Goal: Task Accomplishment & Management: Use online tool/utility

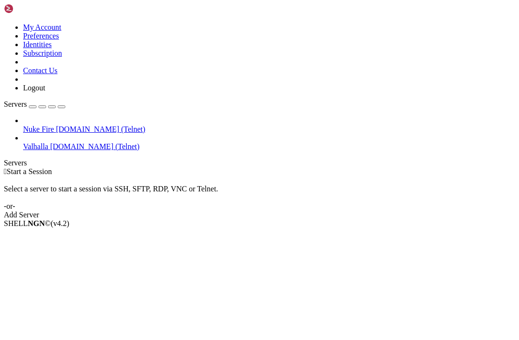
click at [33, 107] on div "button" at bounding box center [33, 107] width 0 height 0
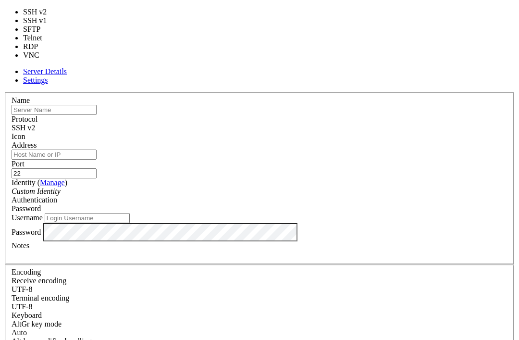
click at [313, 123] on div "SSH v2" at bounding box center [260, 127] width 496 height 9
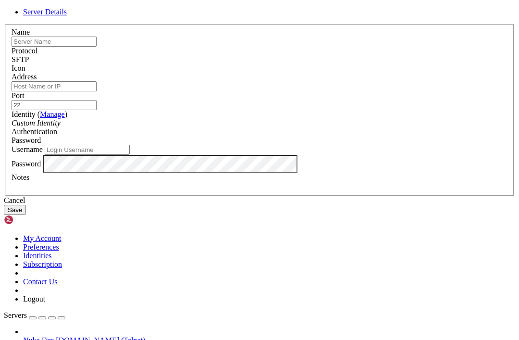
click at [322, 64] on div "SFTP" at bounding box center [260, 59] width 496 height 9
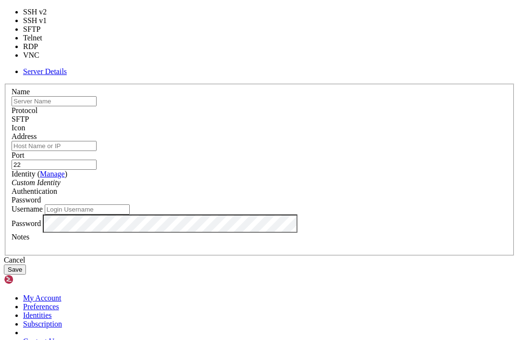
type input "23"
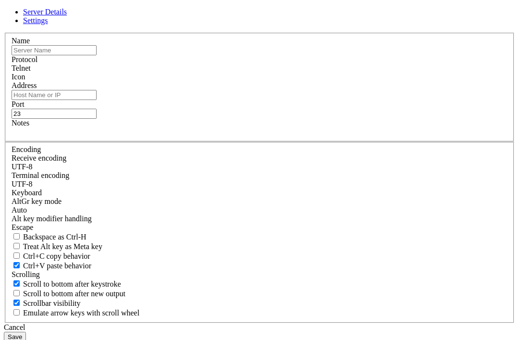
click at [37, 89] on label "Address" at bounding box center [24, 85] width 25 height 8
click at [97, 100] on input "Address" at bounding box center [54, 95] width 85 height 10
type input "T"
click at [97, 55] on input "text" at bounding box center [54, 50] width 85 height 10
type input "Telnet"
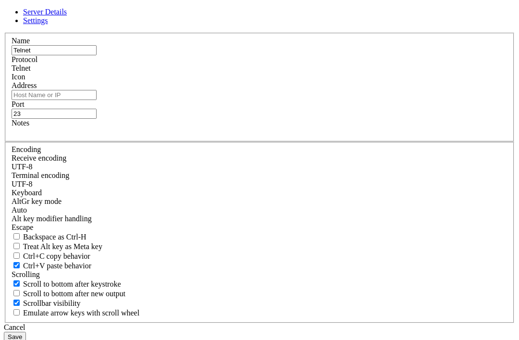
click at [97, 100] on input "Address" at bounding box center [54, 95] width 85 height 10
type input "telnet.com"
click at [26, 331] on button "Save" at bounding box center [15, 336] width 22 height 10
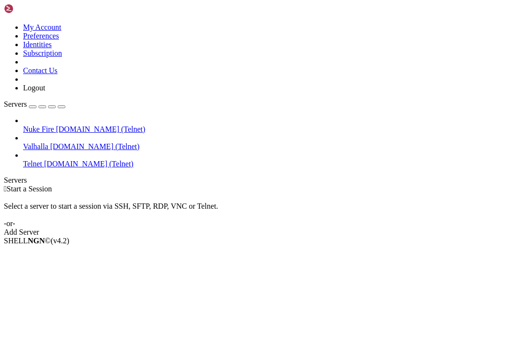
click at [84, 159] on span "telnet.com (Telnet)" at bounding box center [88, 163] width 89 height 8
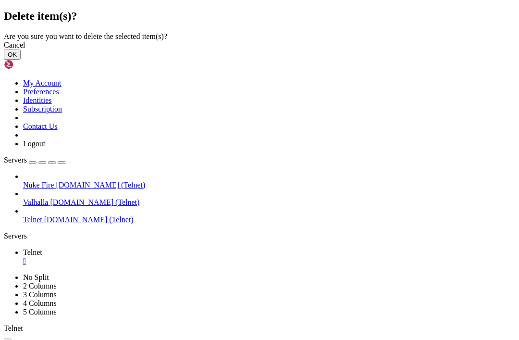
click at [21, 60] on button "OK" at bounding box center [12, 54] width 17 height 10
